Goal: Task Accomplishment & Management: Manage account settings

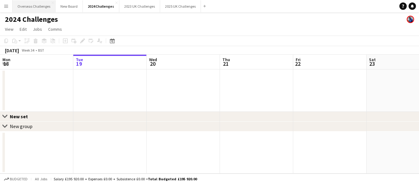
click at [35, 6] on button "Overseas Challenges Close" at bounding box center [34, 6] width 43 height 12
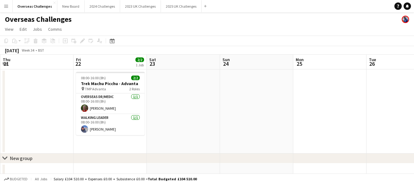
scroll to position [0, 220]
drag, startPoint x: 233, startPoint y: 99, endPoint x: 44, endPoint y: 101, distance: 189.5
click at [14, 102] on app-calendar-viewport "Mon 18 Tue 19 Wed 20 Thu 21 Fri 22 2/2 1 Job Sat 23 Sun 24 Mon 25 Tue 26 Wed 27…" at bounding box center [207, 118] width 414 height 127
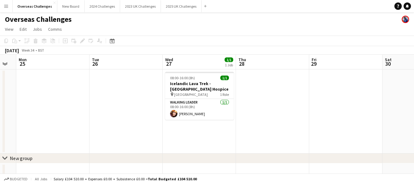
scroll to position [0, 218]
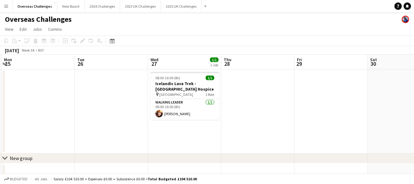
drag, startPoint x: 329, startPoint y: 96, endPoint x: 45, endPoint y: 99, distance: 283.7
click at [45, 99] on app-calendar-viewport "Fri 22 2/2 1 Job Sat 23 Sun 24 Mon 25 Tue 26 Wed 27 1/1 1 Job Thu 28 Fri 29 Sat…" at bounding box center [207, 118] width 414 height 127
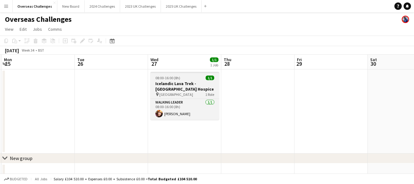
click at [177, 90] on h3 "Icelandic Lava Trek - [GEOGRAPHIC_DATA] Hospice" at bounding box center [185, 86] width 69 height 11
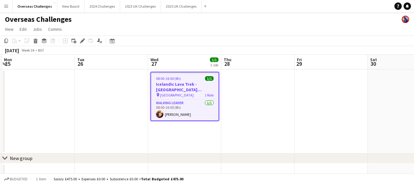
click at [178, 90] on h3 "Icelandic Lava Trek - [GEOGRAPHIC_DATA] Hospice" at bounding box center [184, 86] width 67 height 11
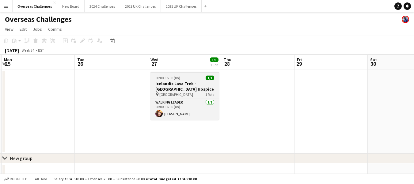
click at [178, 90] on h3 "Icelandic Lava Trek - [GEOGRAPHIC_DATA] Hospice" at bounding box center [185, 86] width 69 height 11
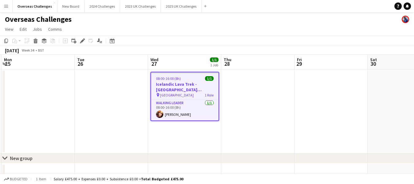
click at [178, 90] on h3 "Icelandic Lava Trek - [GEOGRAPHIC_DATA] Hospice" at bounding box center [184, 86] width 67 height 11
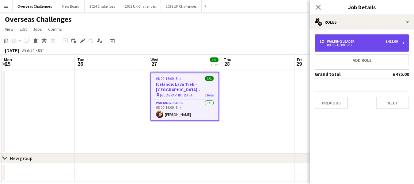
click at [348, 42] on div "Walking Leader" at bounding box center [342, 41] width 30 height 4
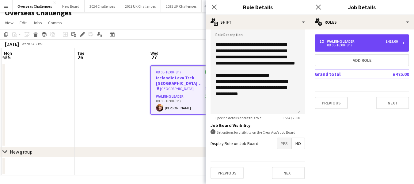
scroll to position [8, 0]
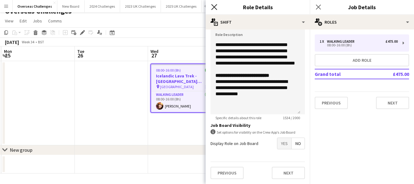
click at [214, 6] on icon "Close pop-in" at bounding box center [214, 7] width 6 height 6
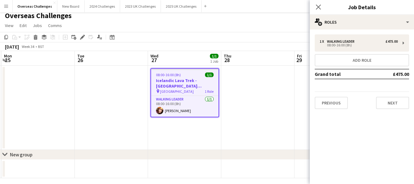
scroll to position [0, 0]
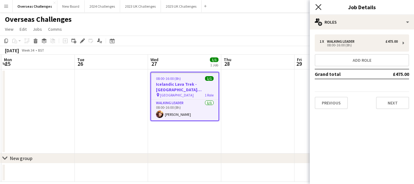
click at [319, 7] on icon at bounding box center [319, 7] width 6 height 6
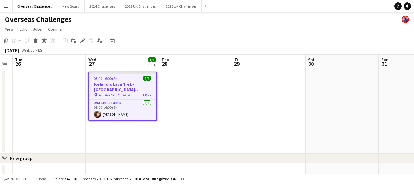
scroll to position [0, 261]
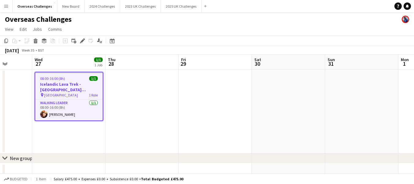
drag, startPoint x: 352, startPoint y: 119, endPoint x: 239, endPoint y: 120, distance: 112.6
click at [239, 120] on app-calendar-viewport "Sat 23 Sun 24 Mon 25 Tue 26 Wed 27 1/1 1 Job Thu 28 Fri 29 Sat 30 Sun 31 Mon 1 …" at bounding box center [207, 118] width 414 height 127
click at [63, 83] on h3 "Icelandic Lava Trek - [GEOGRAPHIC_DATA] Hospice" at bounding box center [68, 86] width 67 height 11
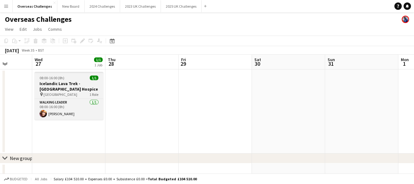
click at [67, 86] on h3 "Icelandic Lava Trek - [GEOGRAPHIC_DATA] Hospice" at bounding box center [69, 86] width 69 height 11
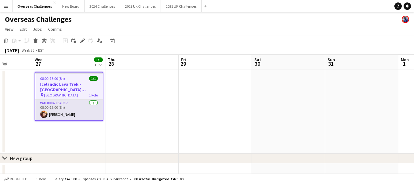
click at [72, 111] on app-card-role "Walking Leader [DATE] 08:00-16:00 (8h) [PERSON_NAME]" at bounding box center [68, 109] width 67 height 21
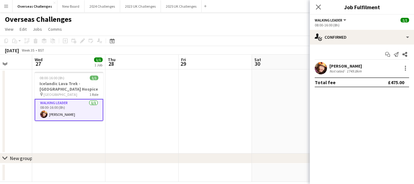
scroll to position [0, 261]
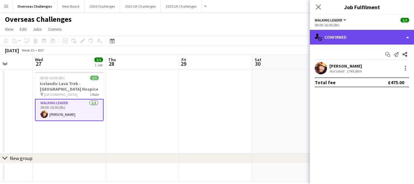
click at [335, 36] on div "single-neutral-actions-check-2 Confirmed" at bounding box center [362, 37] width 104 height 15
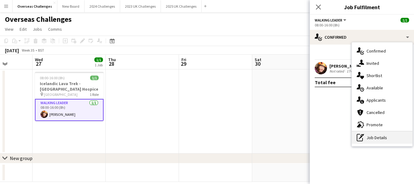
click at [379, 136] on div "pen-write Job Details" at bounding box center [382, 137] width 61 height 12
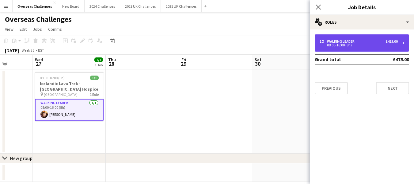
click at [333, 40] on div "Walking Leader" at bounding box center [342, 41] width 30 height 4
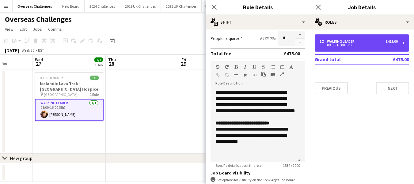
scroll to position [307, 0]
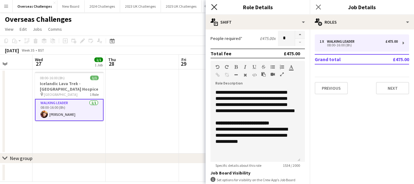
click at [213, 6] on icon "Close pop-in" at bounding box center [214, 7] width 6 height 6
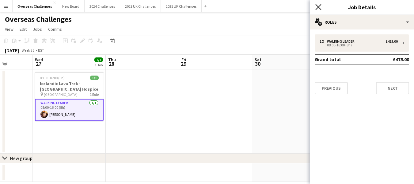
click at [319, 5] on icon "Close pop-in" at bounding box center [319, 7] width 6 height 6
